Goal: Check status: Check status

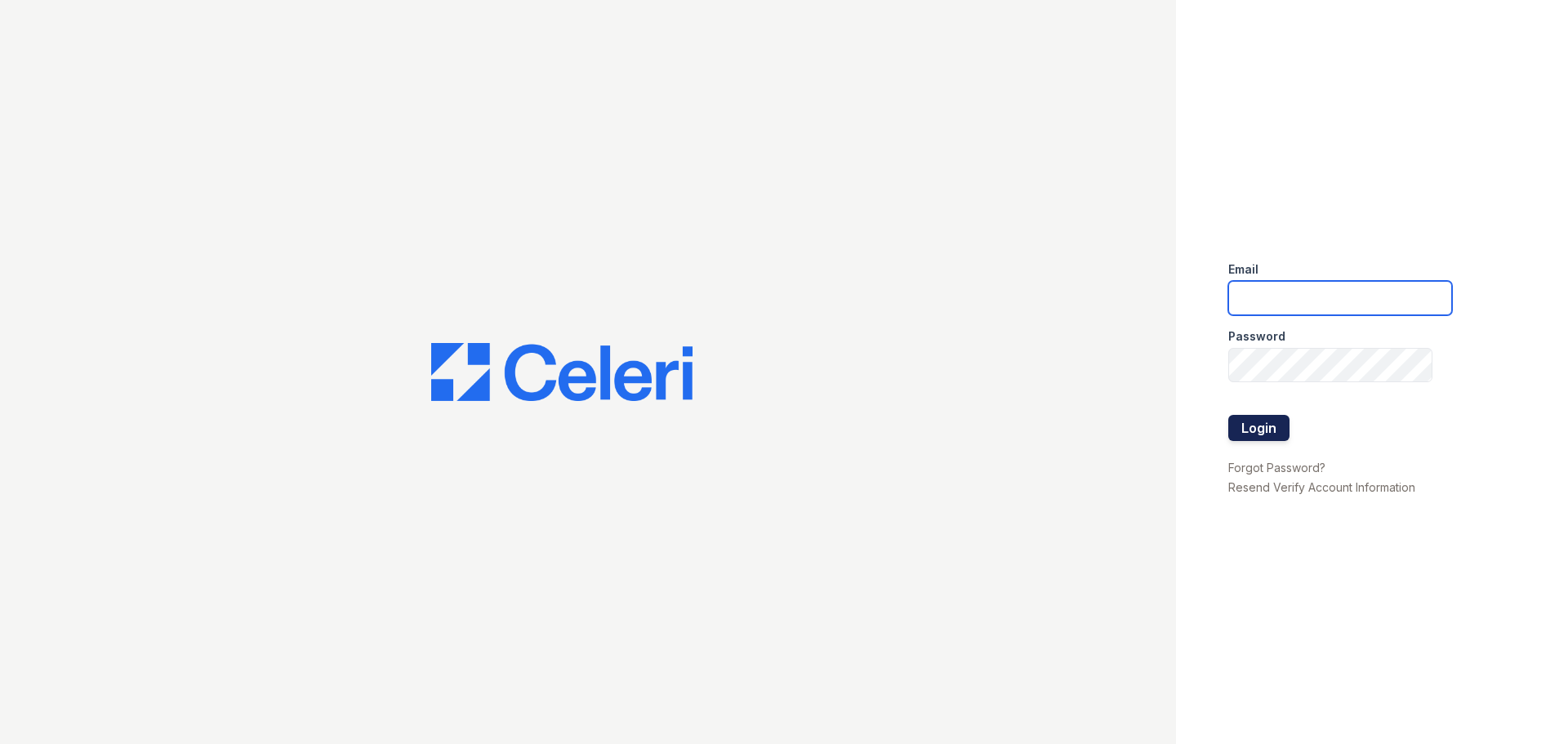
type input "esperanzakh.leasing@sgpropertymgmt.com"
click at [1254, 420] on button "Login" at bounding box center [1259, 428] width 61 height 26
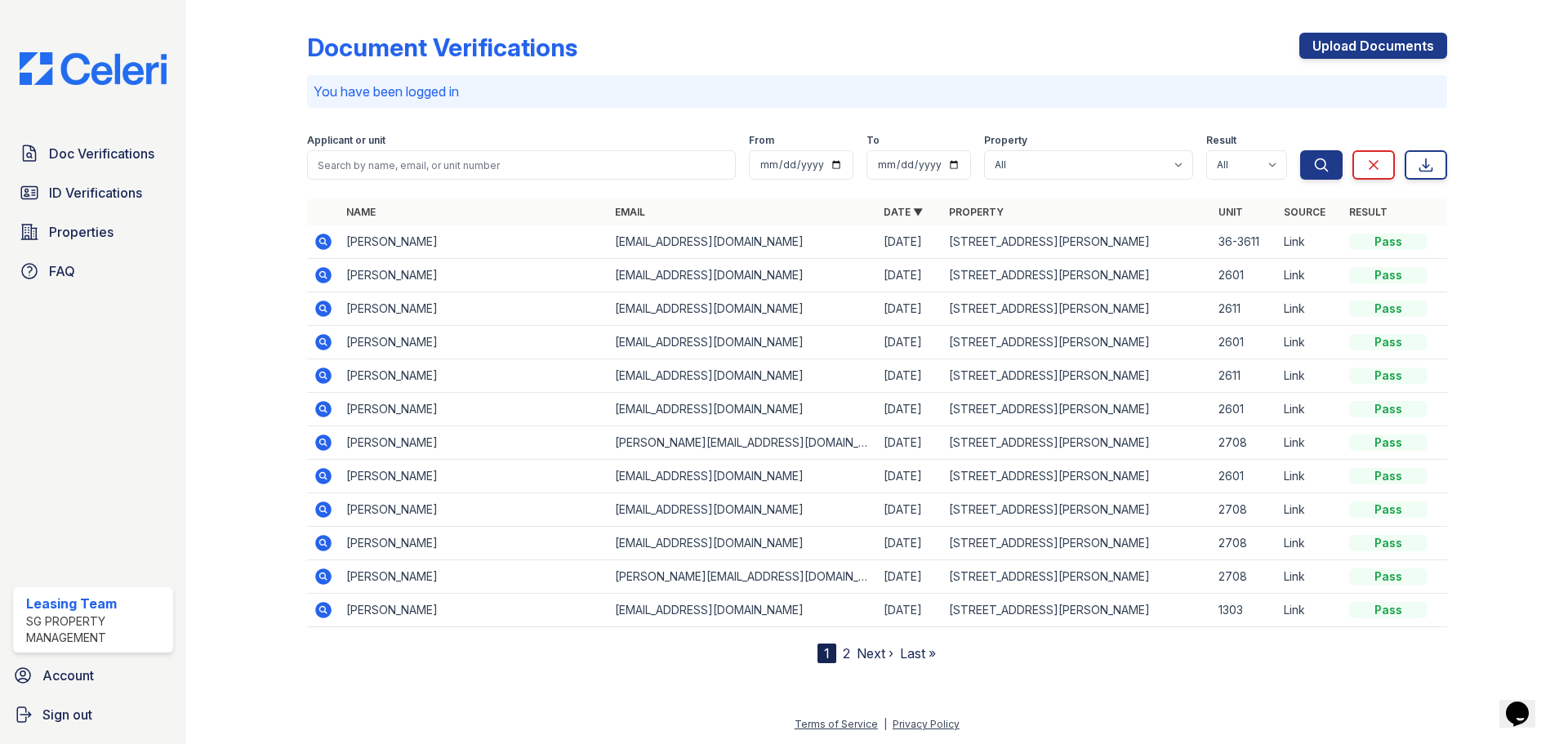
click at [328, 243] on icon at bounding box center [323, 242] width 16 height 16
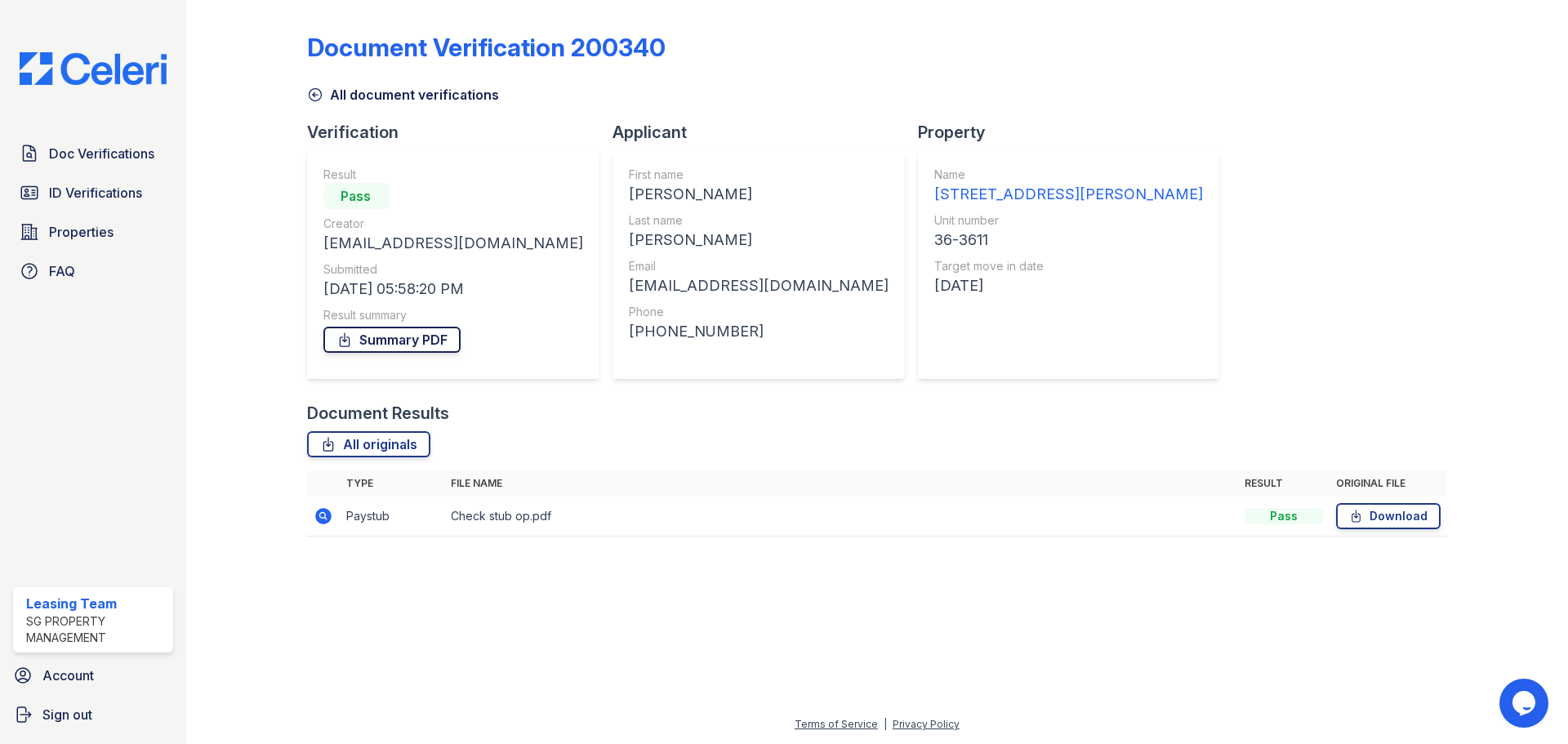
click at [367, 337] on link "Summary PDF" at bounding box center [391, 340] width 137 height 26
click at [327, 514] on icon at bounding box center [323, 516] width 16 height 16
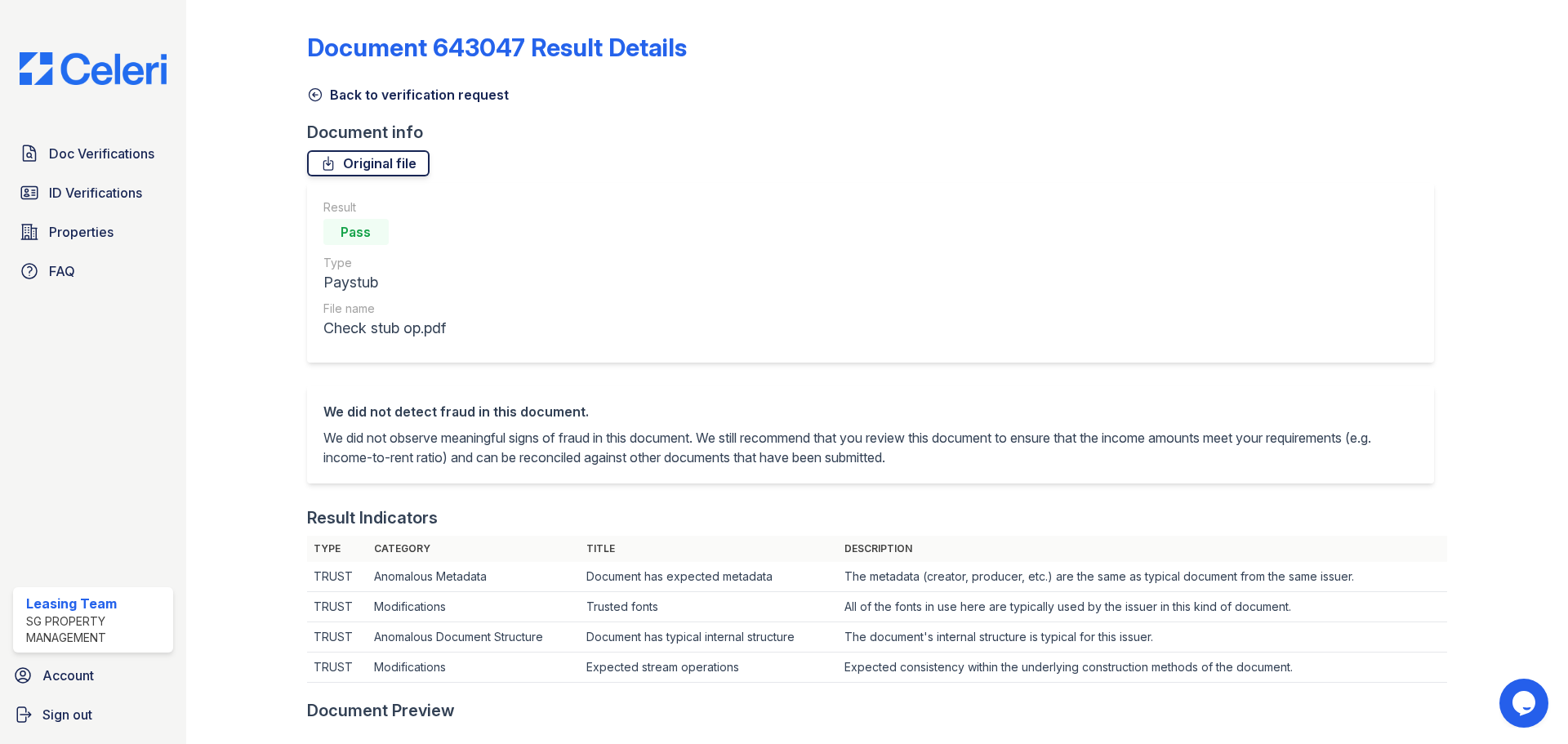
click at [381, 167] on link "Original file" at bounding box center [368, 163] width 123 height 26
click at [105, 178] on link "ID Verifications" at bounding box center [93, 192] width 160 height 33
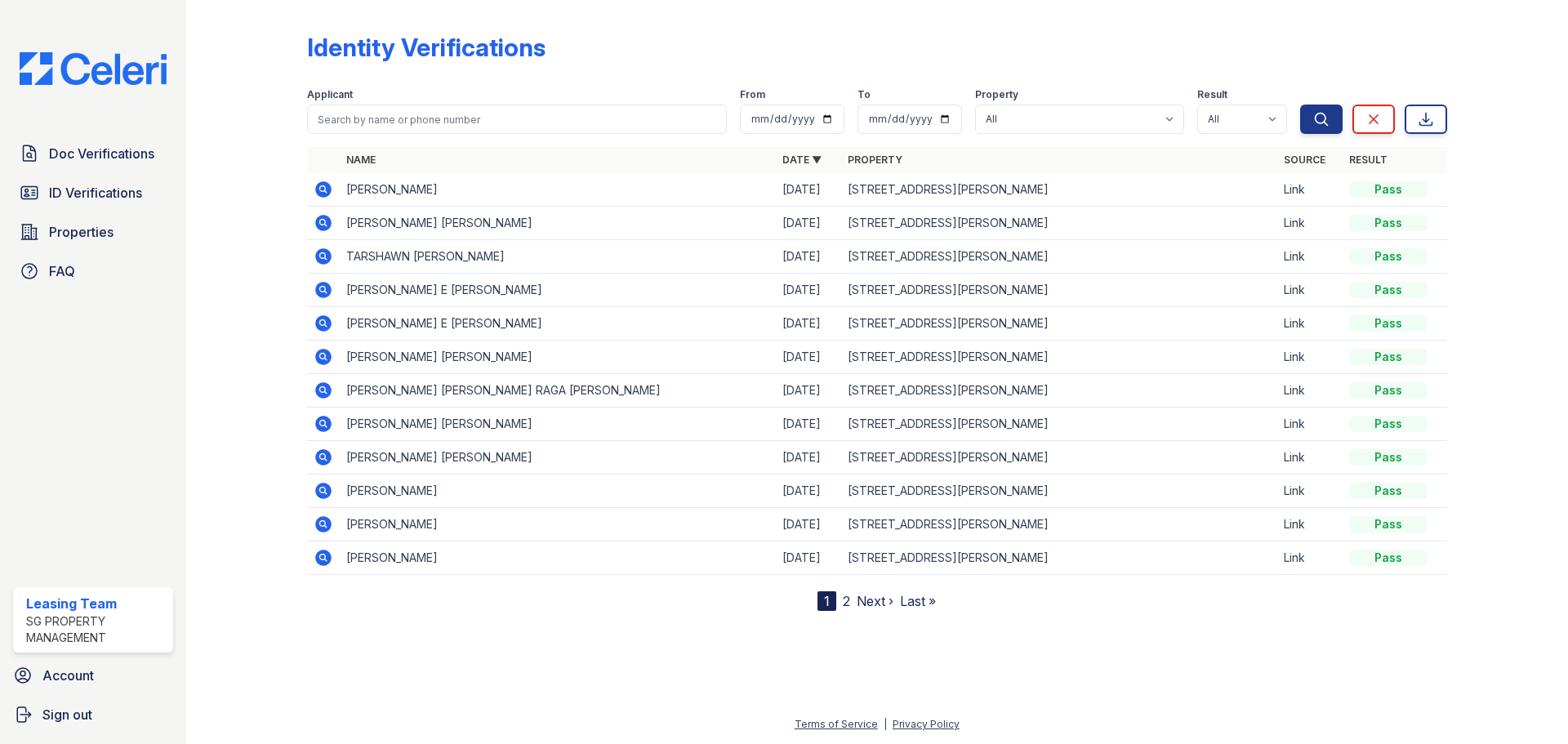
click at [328, 187] on icon at bounding box center [323, 189] width 16 height 16
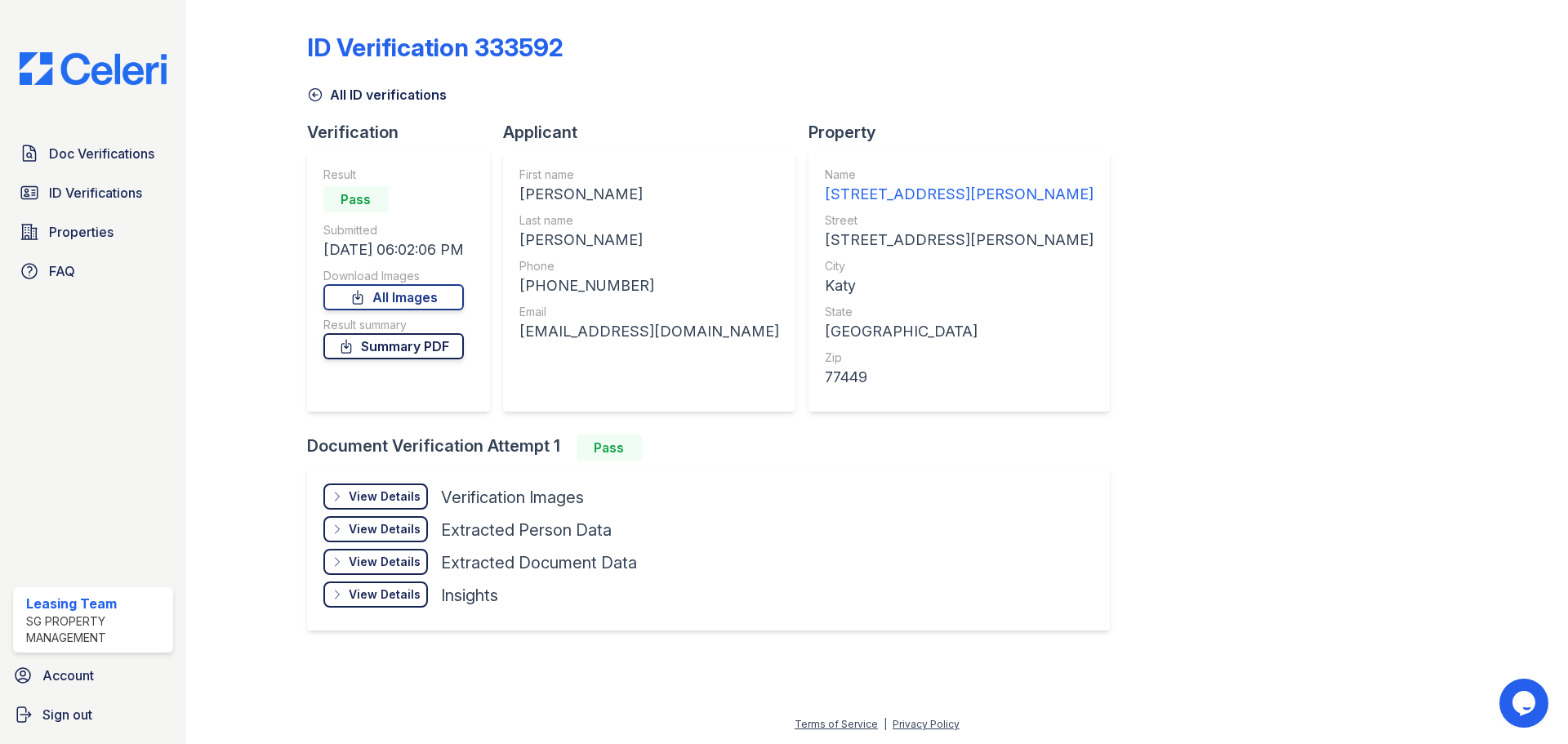
click at [377, 345] on link "Summary PDF" at bounding box center [393, 346] width 141 height 26
click at [114, 149] on span "Doc Verifications" at bounding box center [101, 154] width 105 height 20
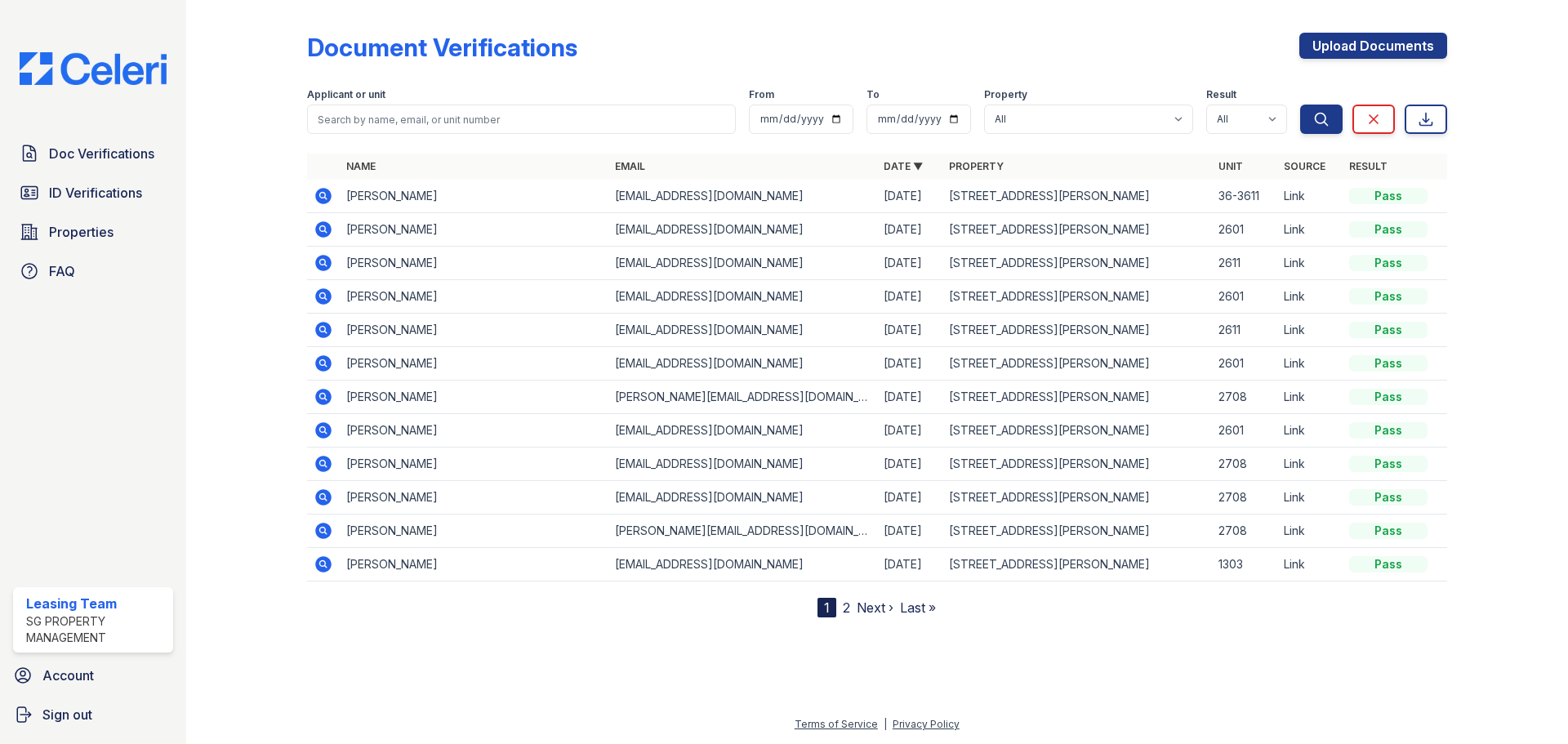
click at [312, 198] on td at bounding box center [323, 196] width 33 height 33
click at [318, 198] on icon at bounding box center [323, 196] width 16 height 16
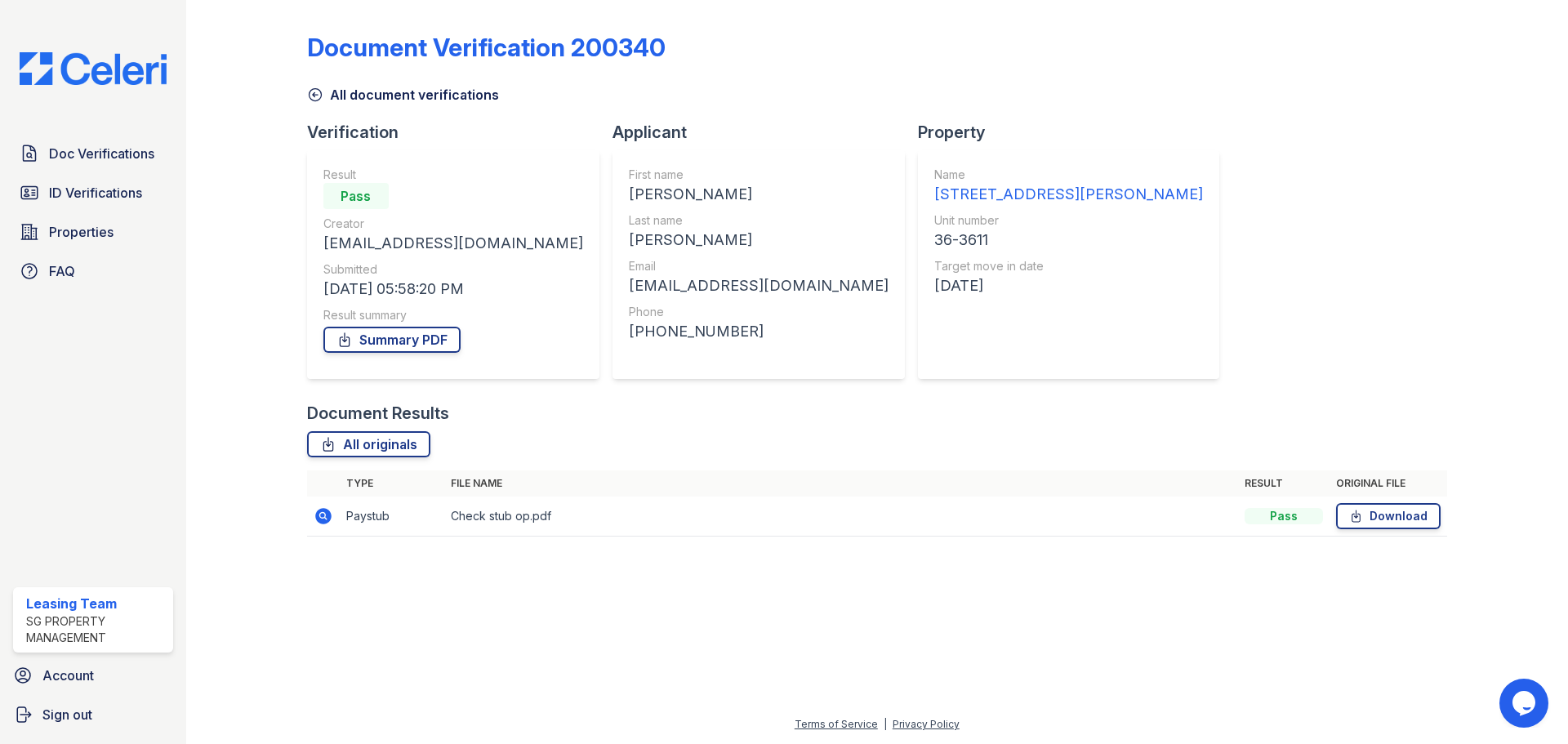
click at [326, 520] on icon at bounding box center [323, 516] width 16 height 16
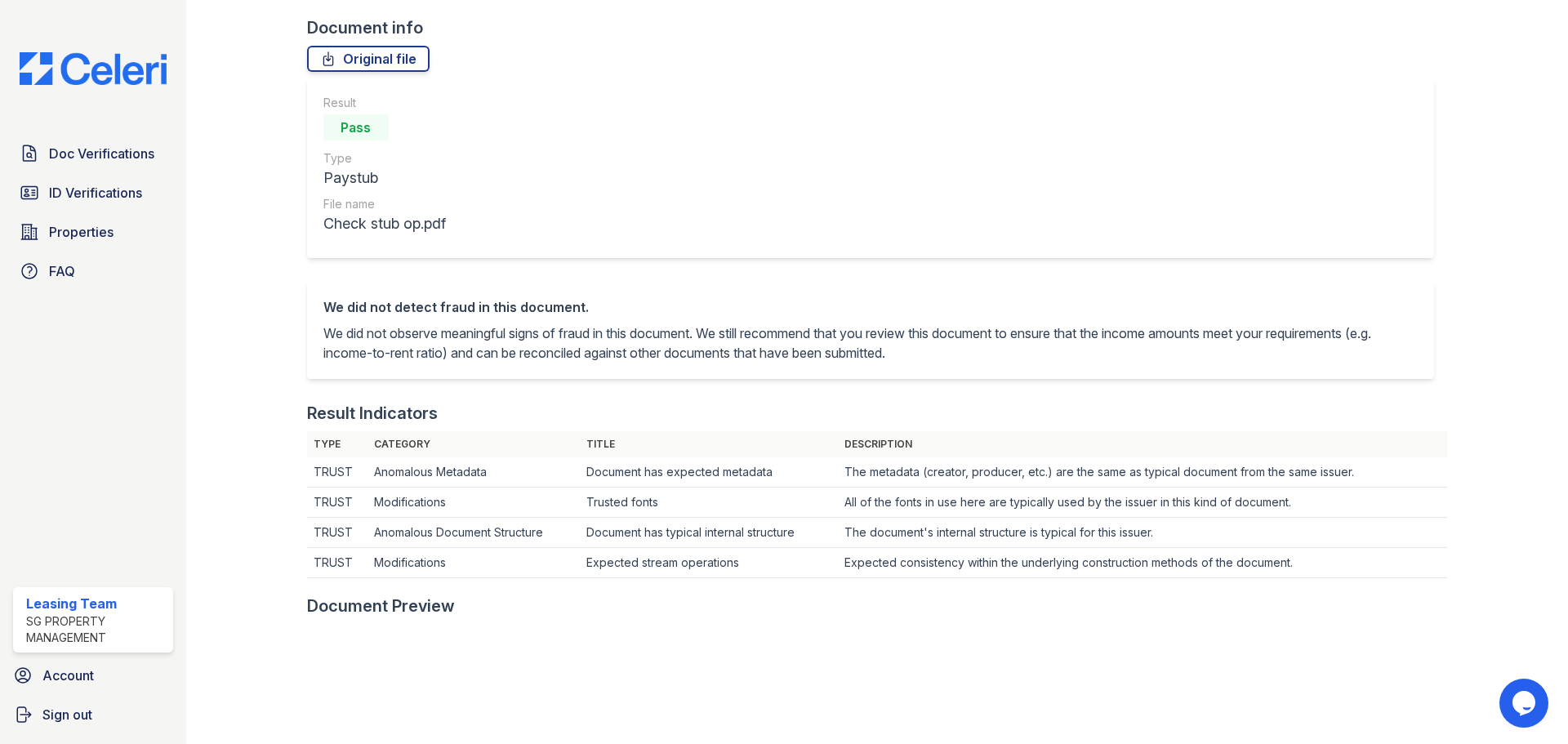
scroll to position [490, 0]
